Goal: Find specific page/section: Find specific page/section

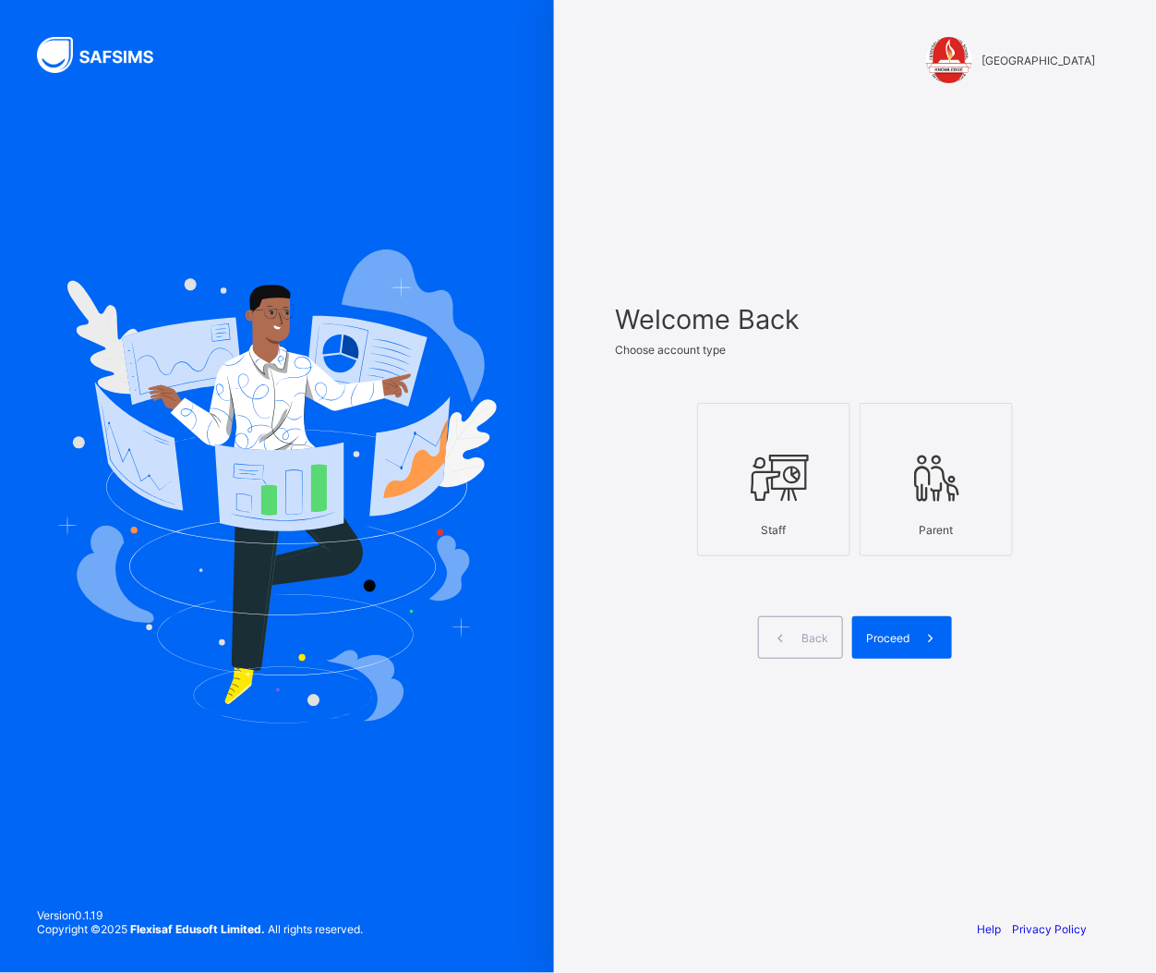
drag, startPoint x: 0, startPoint y: 0, endPoint x: 880, endPoint y: 503, distance: 1013.9
click at [702, 520] on label "Staff" at bounding box center [773, 479] width 153 height 153
click at [899, 647] on div "Proceed" at bounding box center [902, 637] width 100 height 42
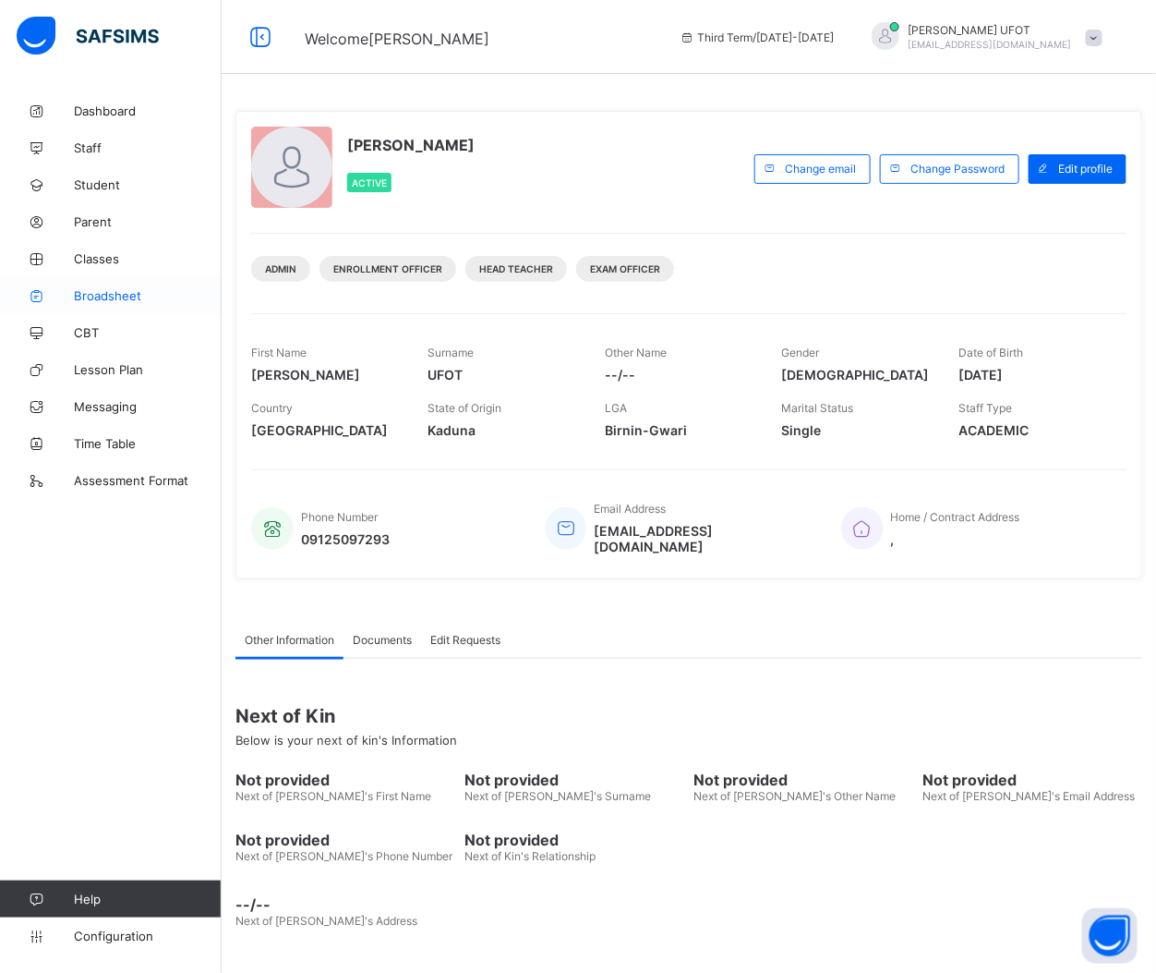
click at [122, 289] on span "Broadsheet" at bounding box center [148, 295] width 148 height 15
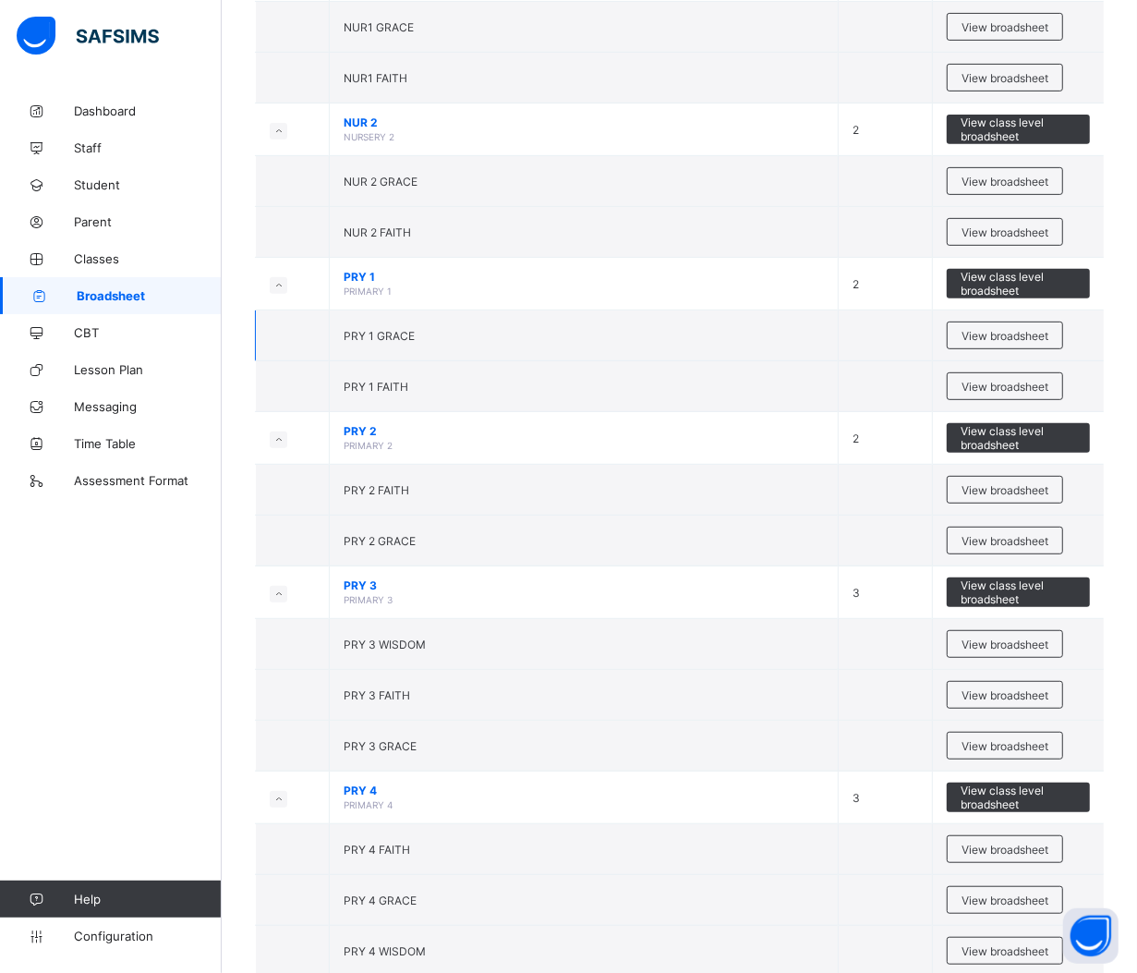
scroll to position [435, 0]
